Goal: Check status: Check status

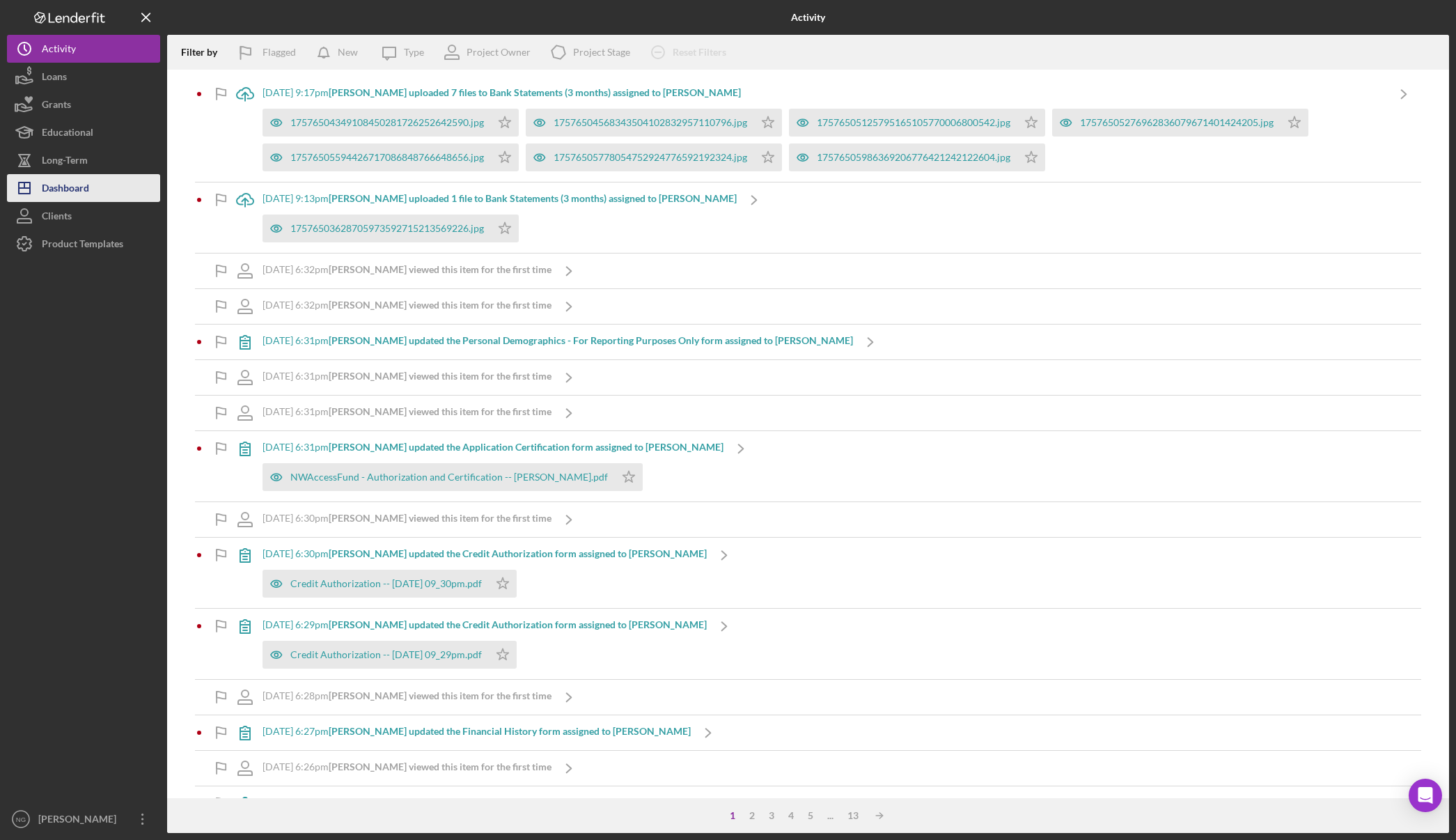
click at [66, 191] on div "Dashboard" at bounding box center [66, 190] width 47 height 32
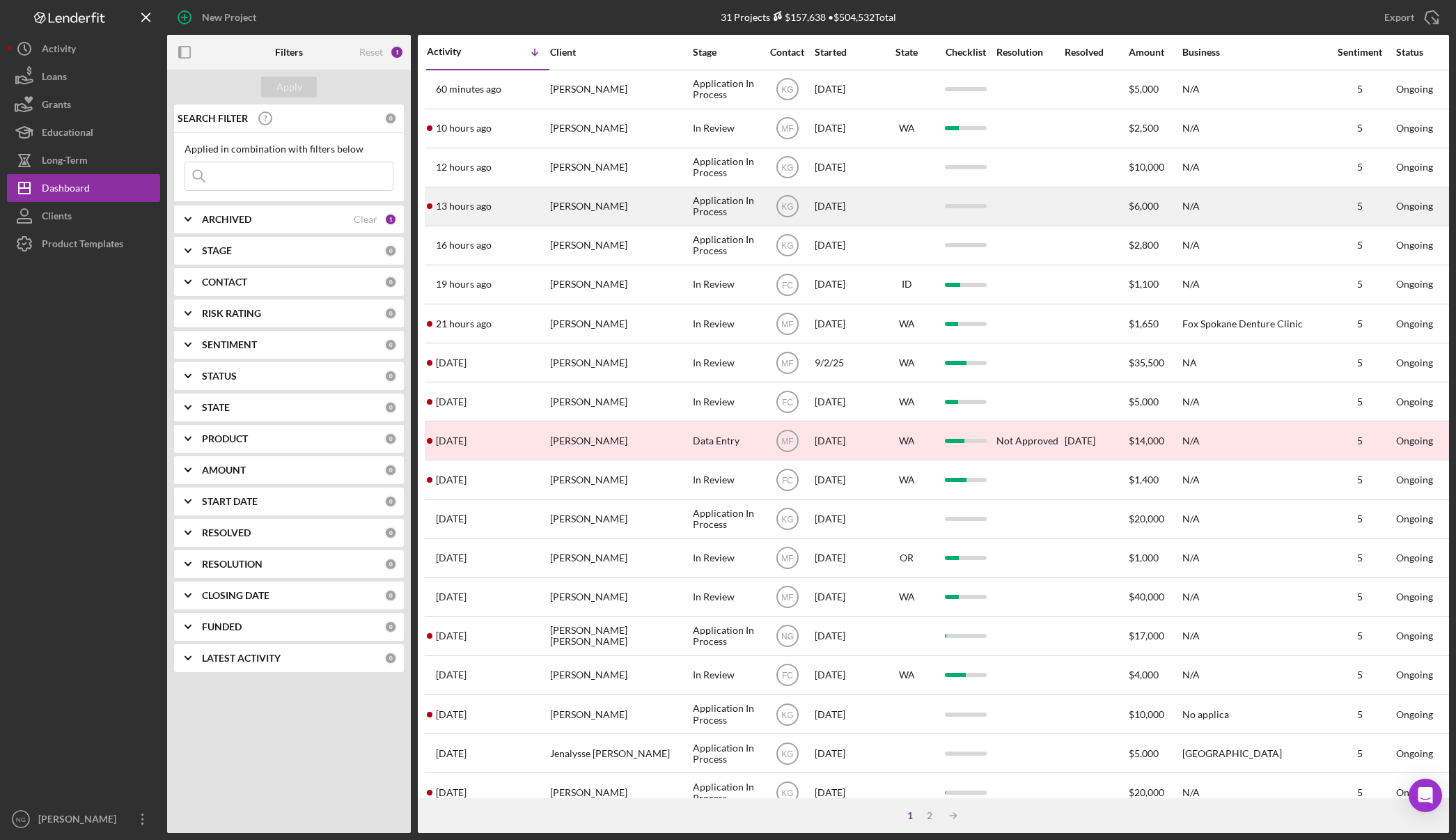
click at [615, 210] on div "[PERSON_NAME]" at bounding box center [620, 207] width 139 height 37
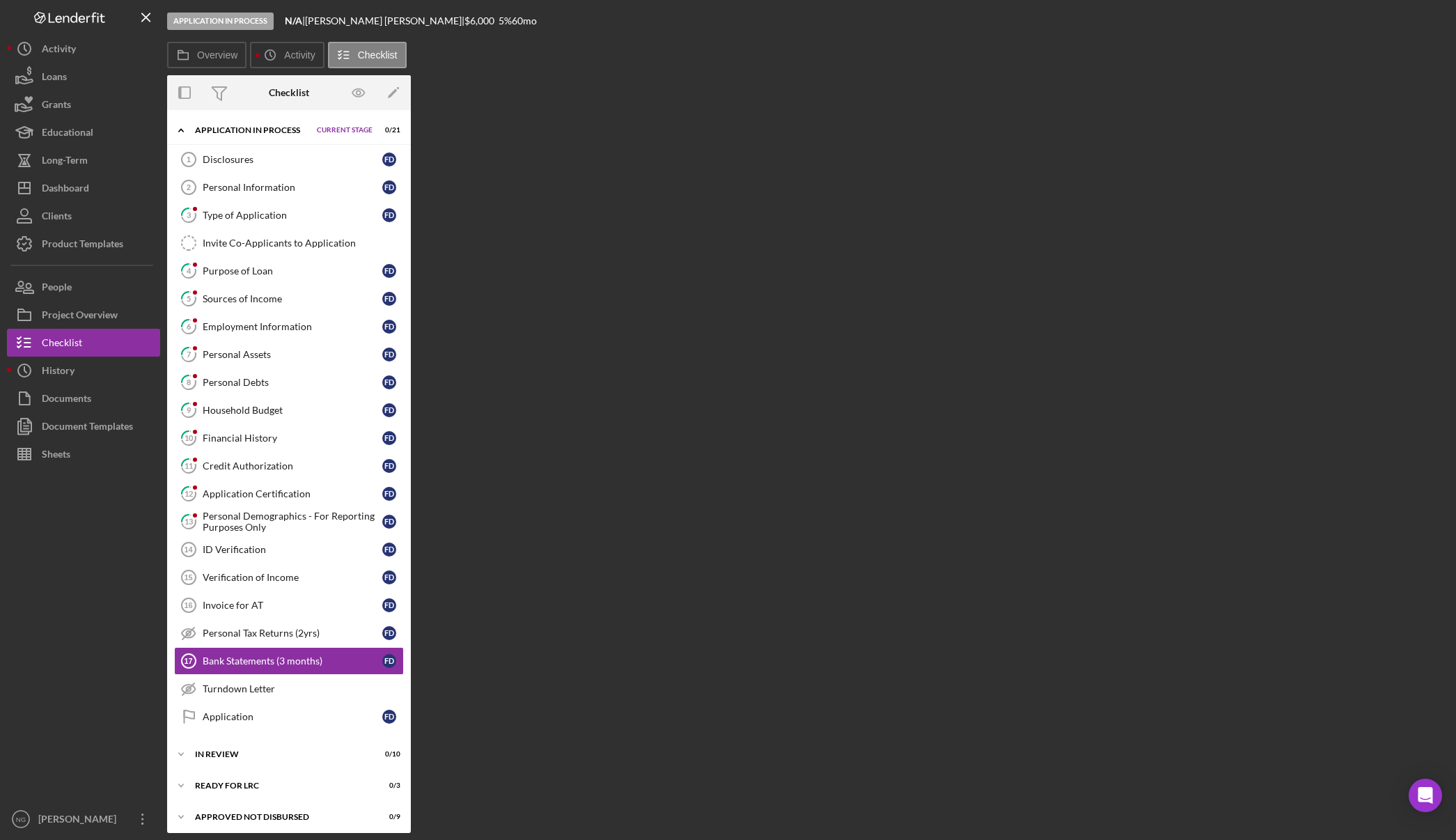
scroll to position [37, 0]
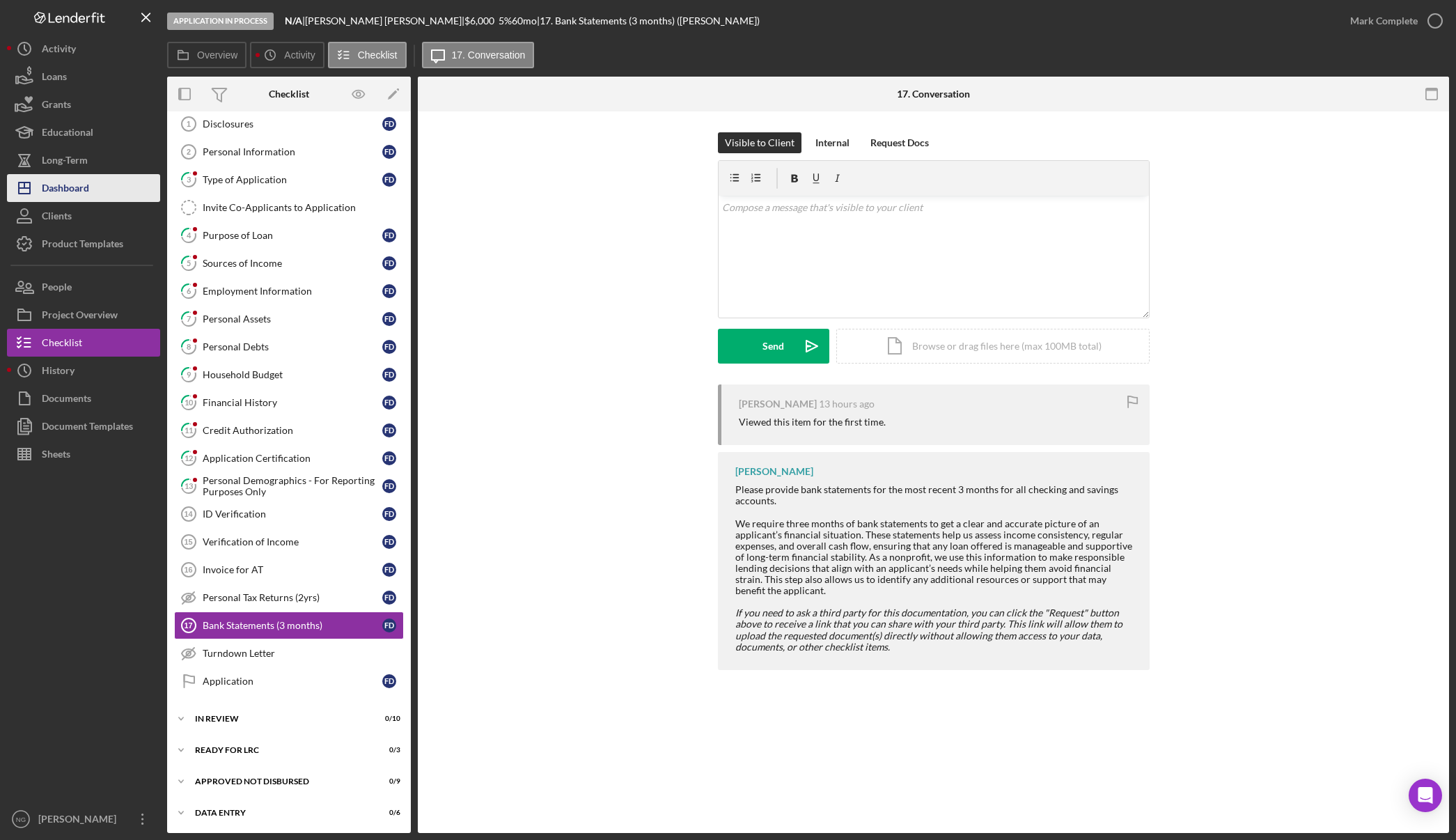
click at [71, 195] on div "Dashboard" at bounding box center [66, 190] width 47 height 32
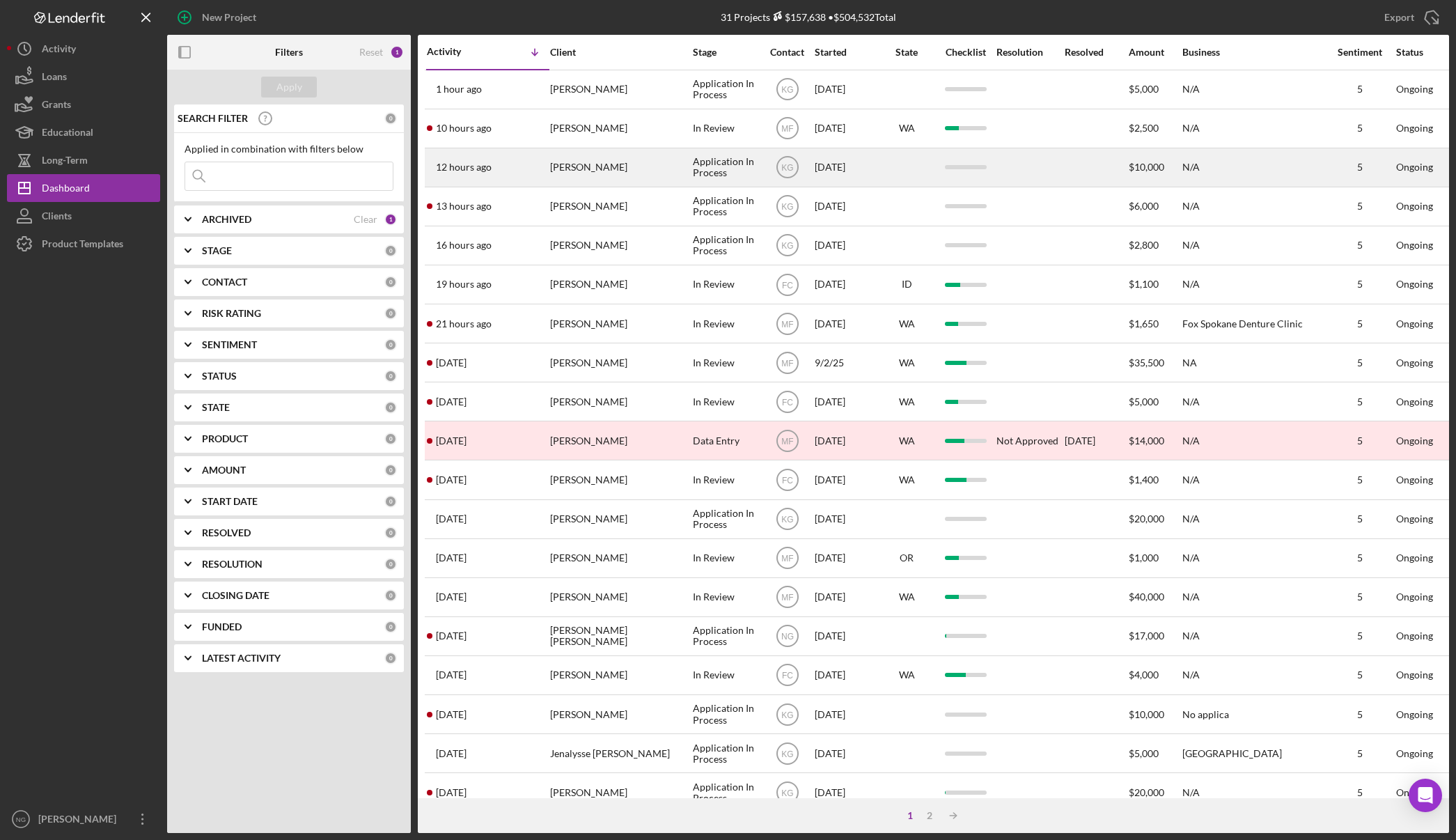
click at [593, 174] on div "[PERSON_NAME]" at bounding box center [620, 168] width 139 height 37
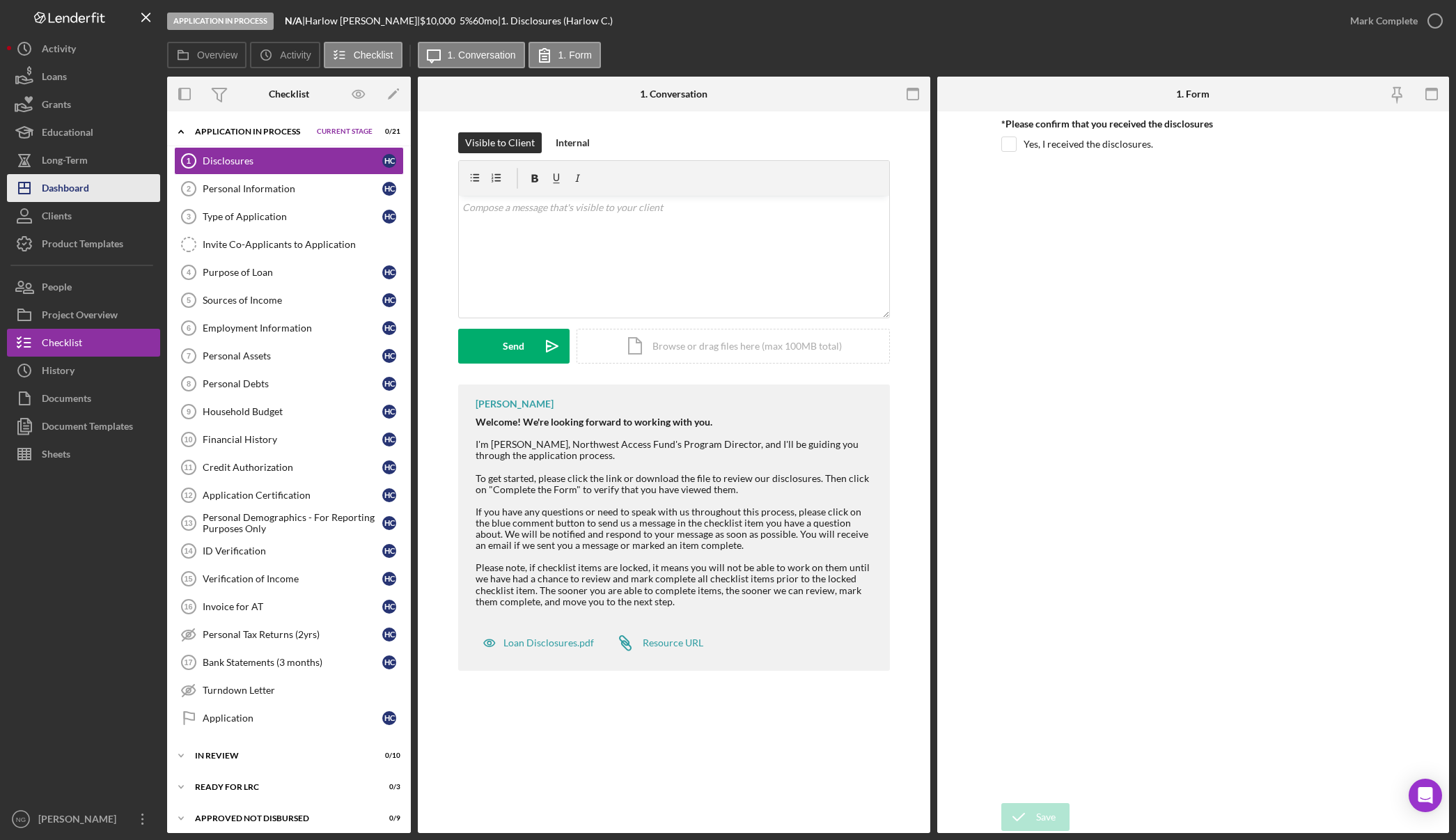
click at [107, 189] on button "Icon/Dashboard Dashboard" at bounding box center [84, 188] width 153 height 28
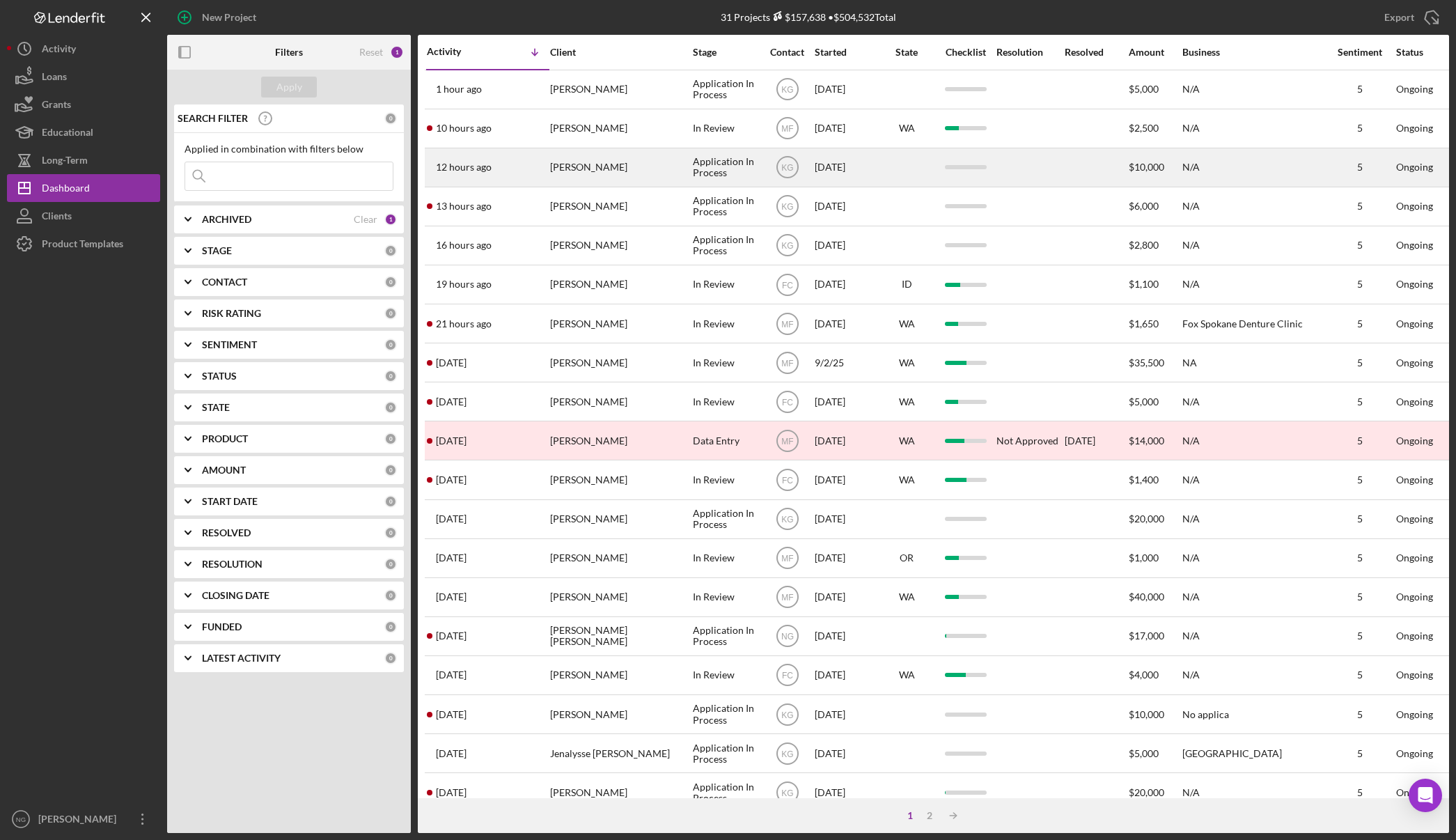
click at [595, 170] on div "[PERSON_NAME]" at bounding box center [620, 168] width 139 height 37
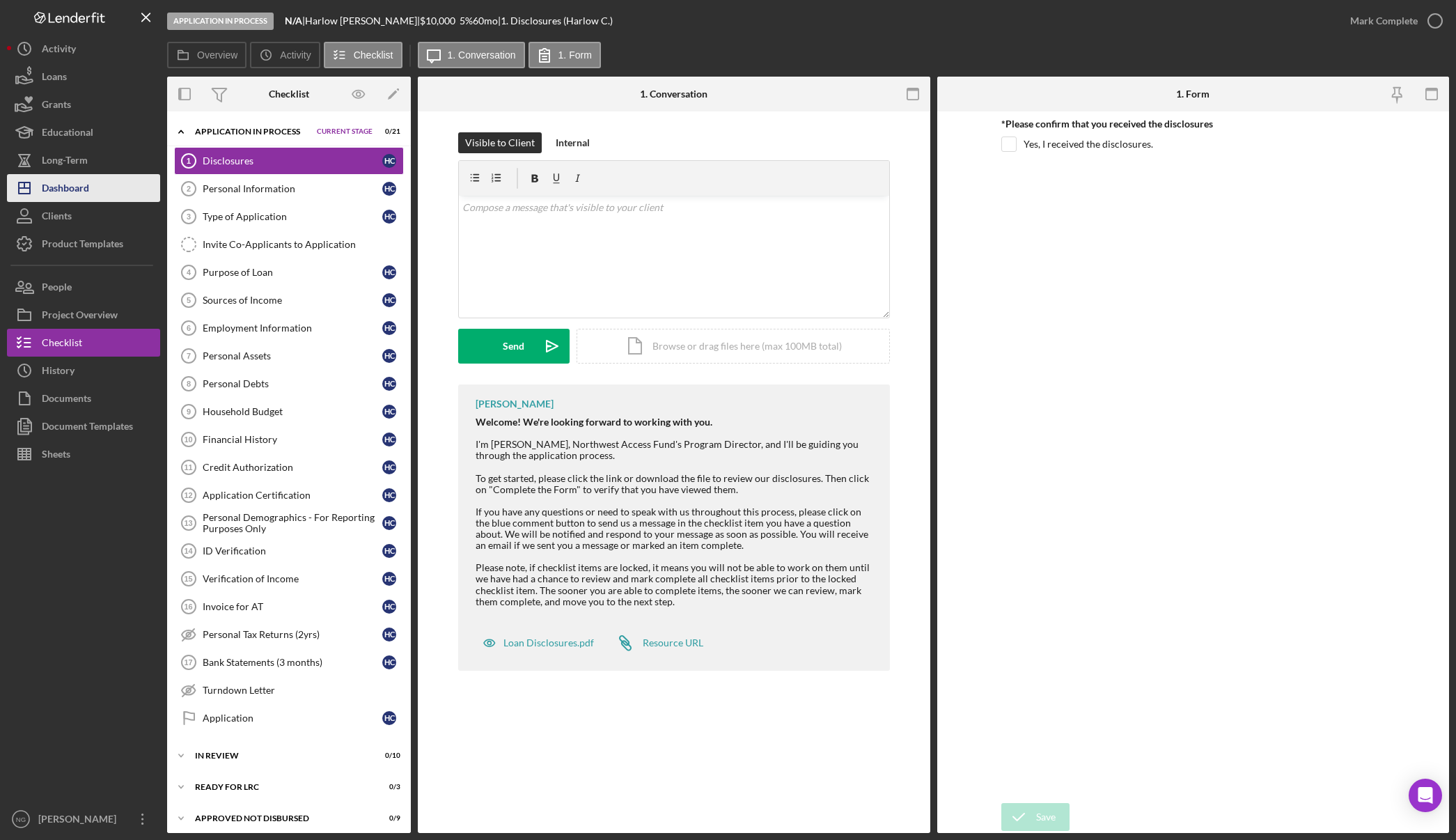
click at [84, 185] on div "Dashboard" at bounding box center [66, 190] width 47 height 32
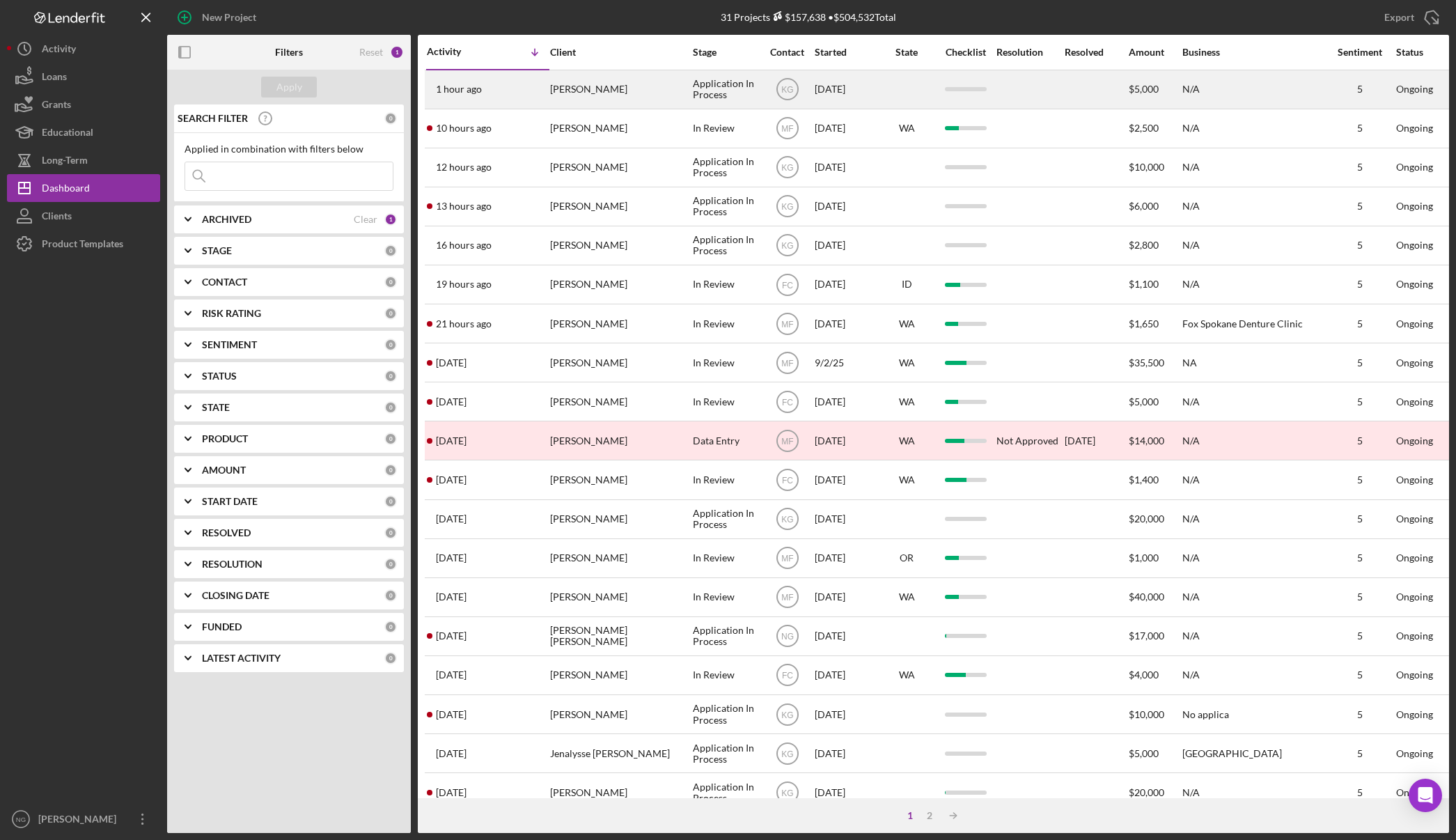
click at [551, 93] on div "[PERSON_NAME]" at bounding box center [620, 90] width 139 height 37
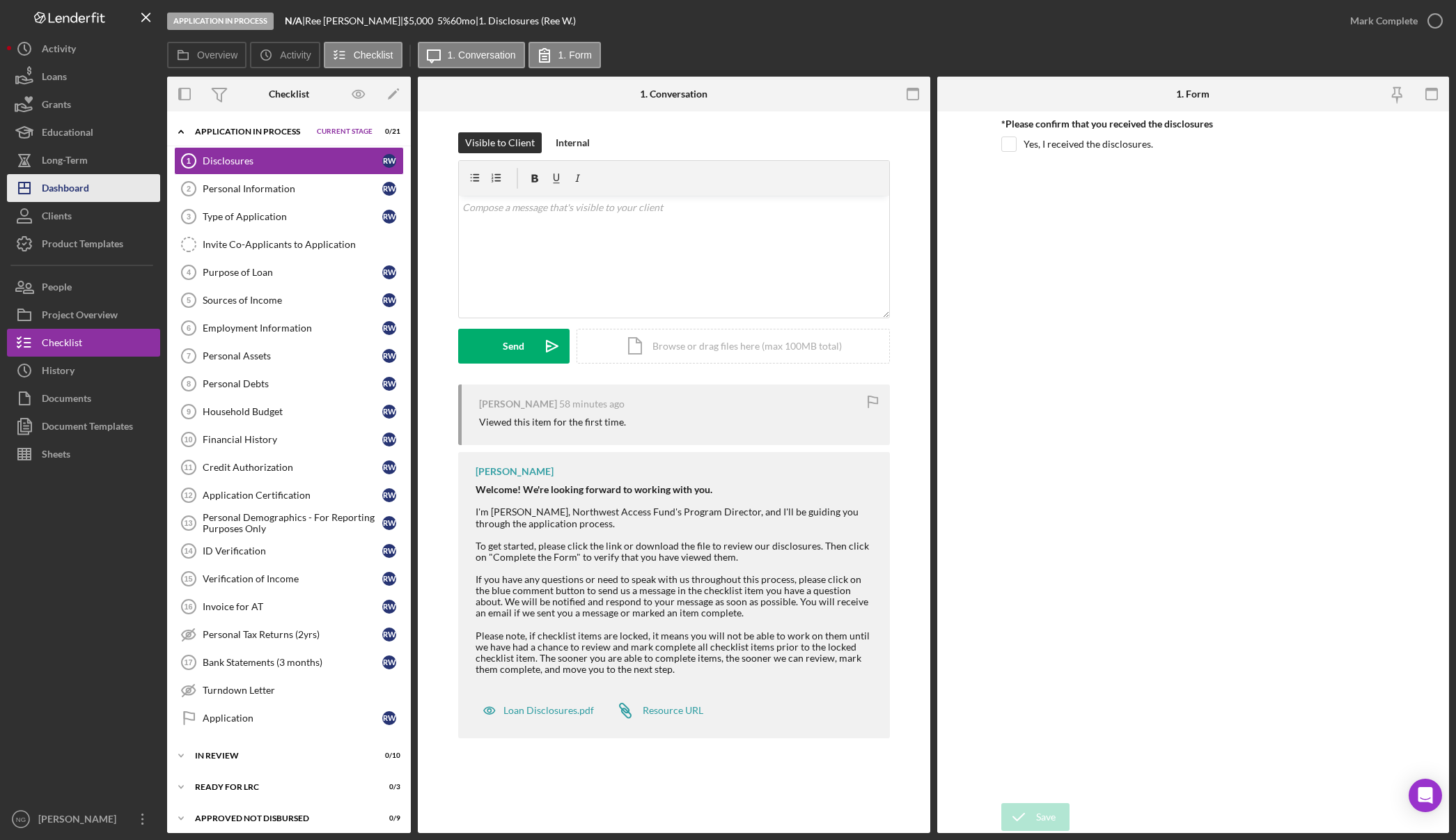
click at [74, 185] on div "Dashboard" at bounding box center [66, 190] width 47 height 32
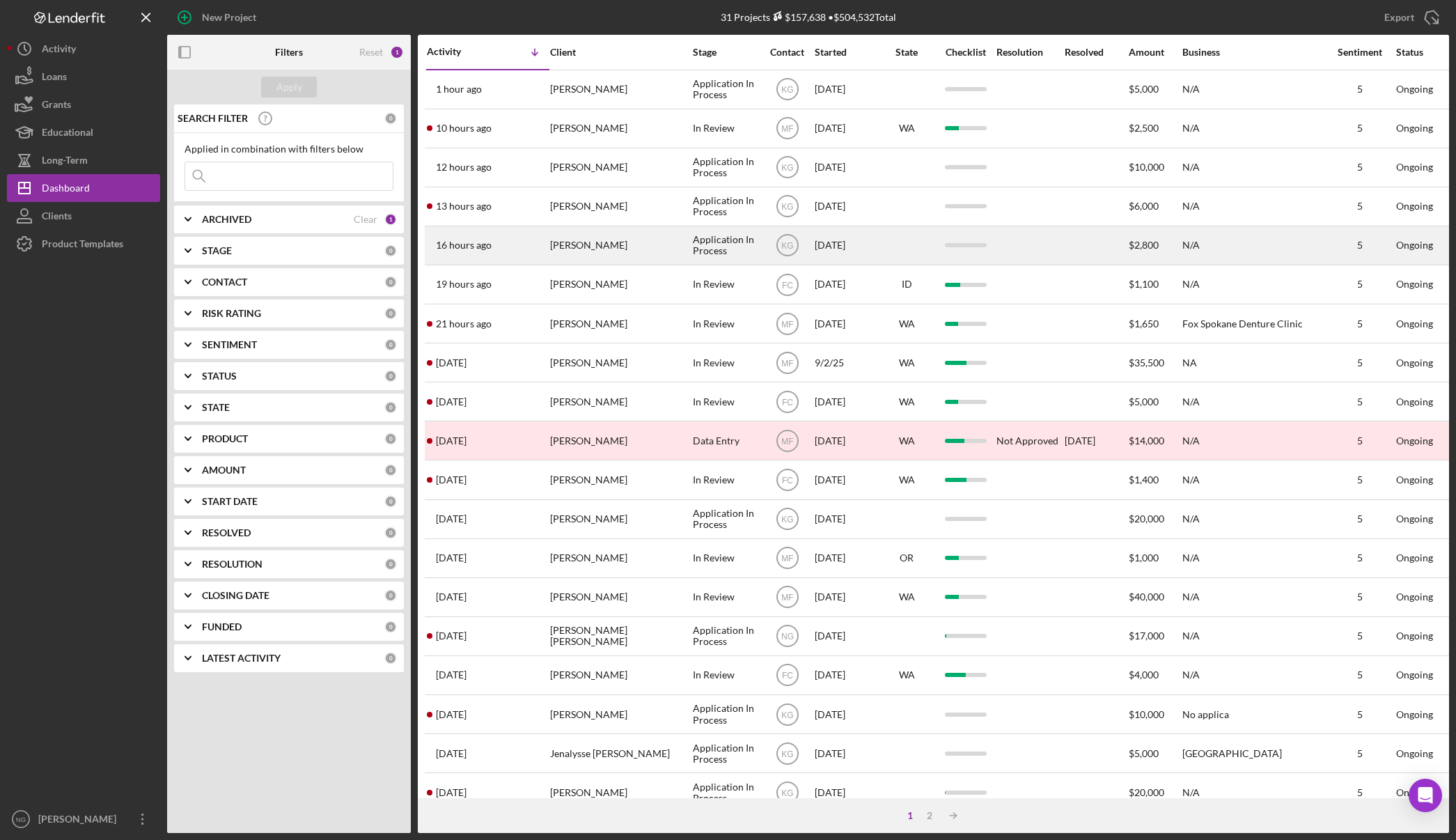
click at [563, 245] on div "[PERSON_NAME]" at bounding box center [620, 246] width 139 height 37
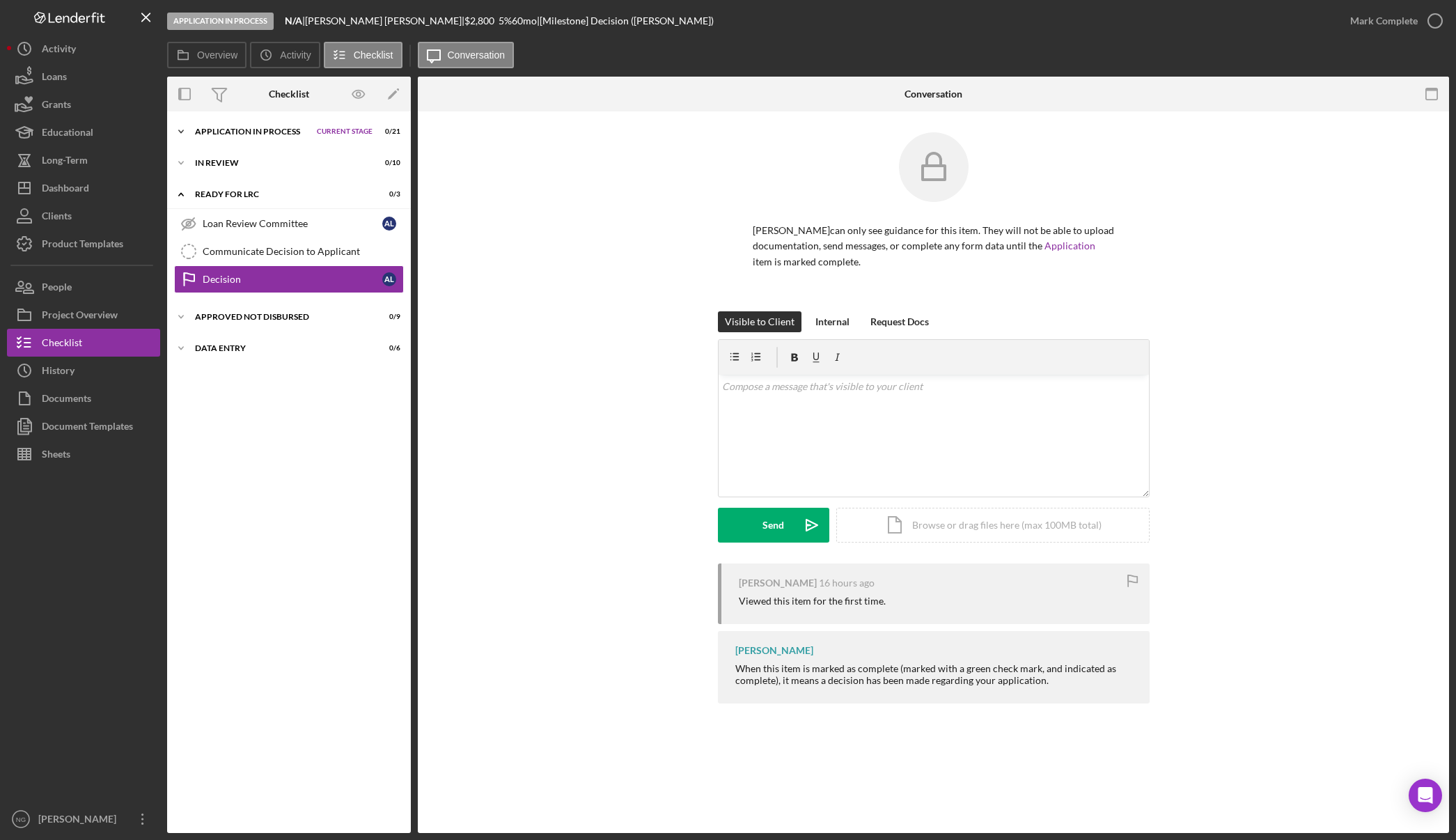
click at [229, 138] on div "Icon/Expander Application In Process Current Stage 0 / 21 Set Stage" at bounding box center [289, 131] width 244 height 28
